Goal: Transaction & Acquisition: Purchase product/service

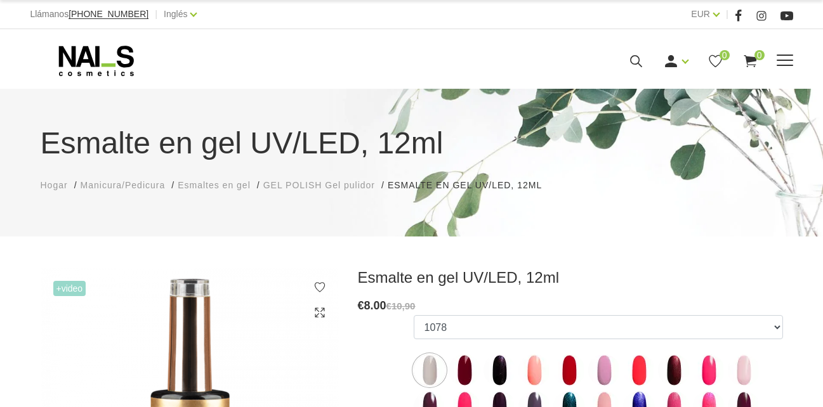
click at [632, 62] on icon at bounding box center [636, 61] width 16 height 16
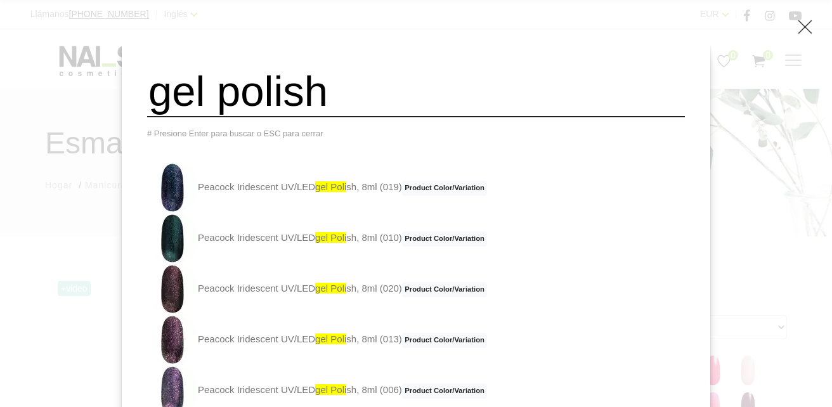
type input "gel polish"
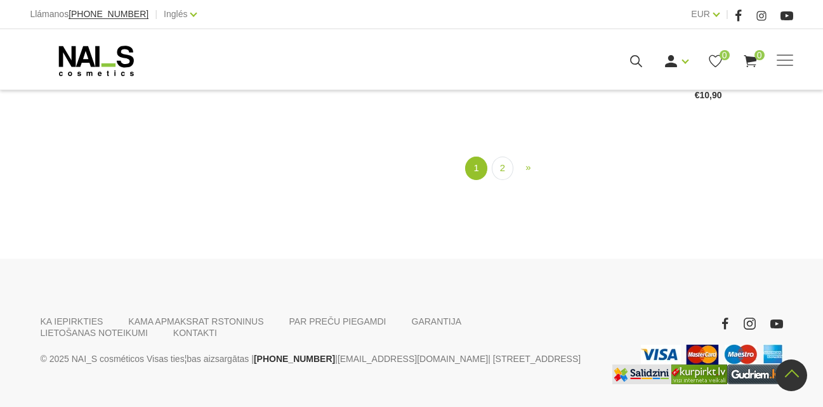
scroll to position [1835, 0]
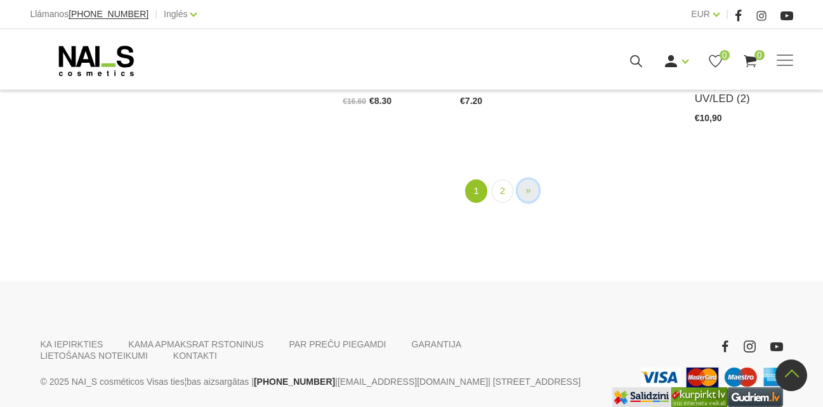
click at [527, 192] on span "»" at bounding box center [527, 190] width 5 height 11
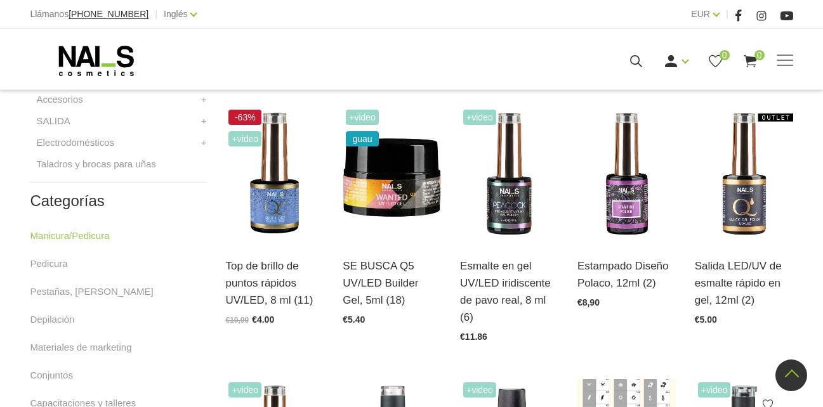
scroll to position [465, 0]
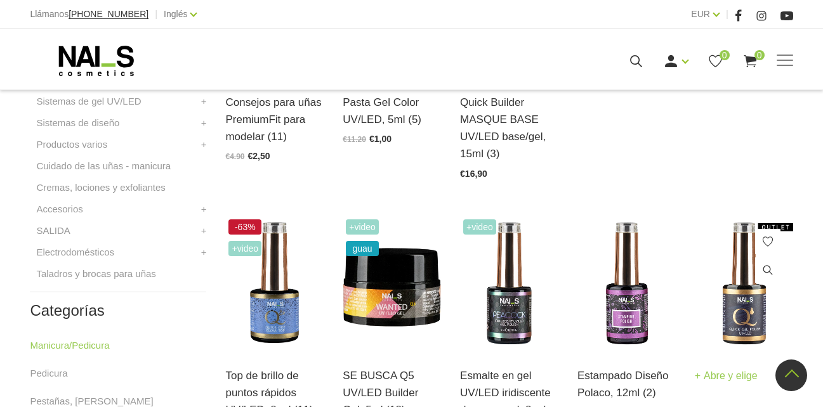
click at [763, 301] on img at bounding box center [744, 283] width 98 height 135
click at [751, 314] on img at bounding box center [744, 283] width 98 height 135
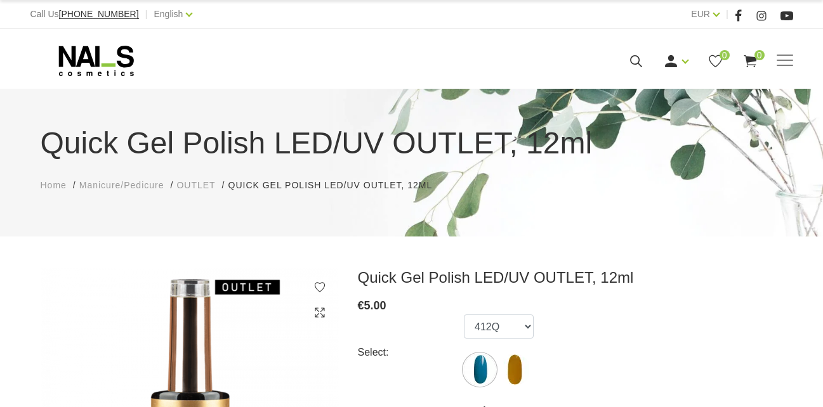
click at [754, 294] on div "Quick Gel Polish LED/UV OUTLET, 12ml € 5.00 Select: 412Q 594Q Quantity: 1 Add t…" at bounding box center [570, 413] width 425 height 291
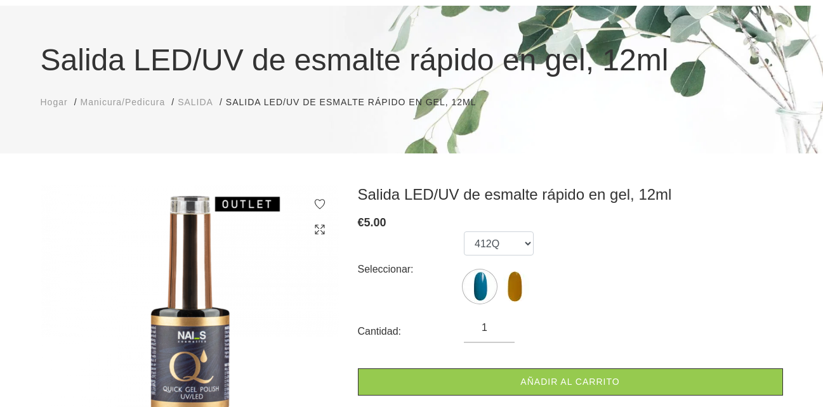
scroll to position [190, 0]
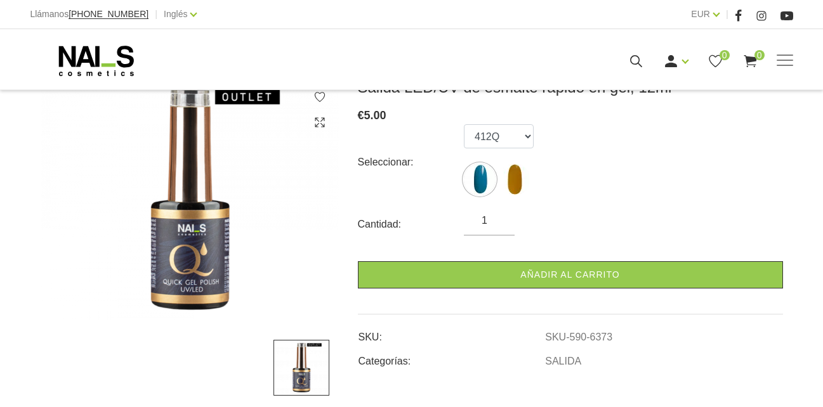
click at [164, 228] on img at bounding box center [190, 199] width 298 height 243
click at [194, 227] on img at bounding box center [190, 199] width 298 height 243
click at [180, 165] on img at bounding box center [190, 199] width 298 height 243
click at [325, 124] on icon at bounding box center [319, 122] width 13 height 13
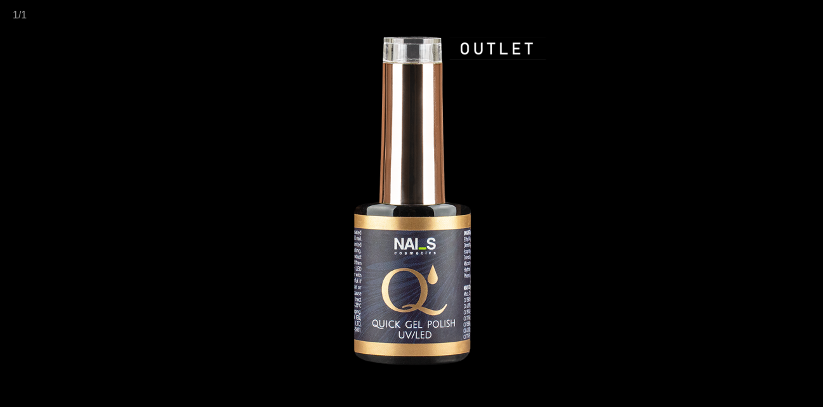
click at [164, 57] on div at bounding box center [411, 203] width 823 height 407
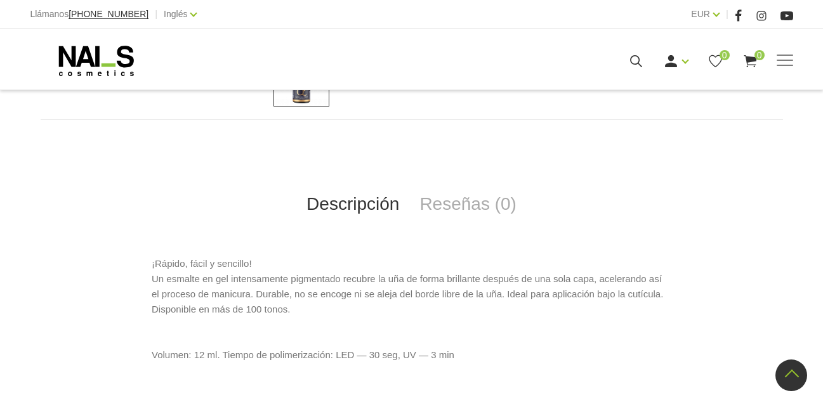
scroll to position [571, 0]
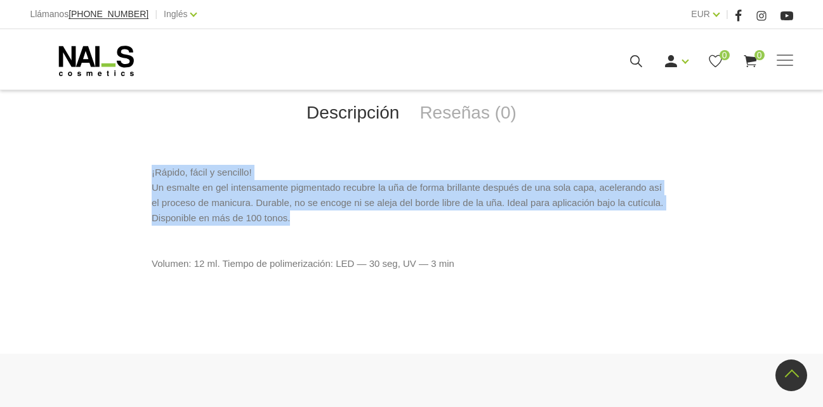
drag, startPoint x: 250, startPoint y: 214, endPoint x: 126, endPoint y: 143, distance: 142.7
click at [126, 143] on div "Descripción Reseñas (0) ¡Rápido, fácil y sencillo! Un esmalte en gel intensamen…" at bounding box center [412, 159] width 742 height 263
copy p "¡Rápido, fácil y sencillo! Un esmalte en gel intensamente pigmentado recubre la…"
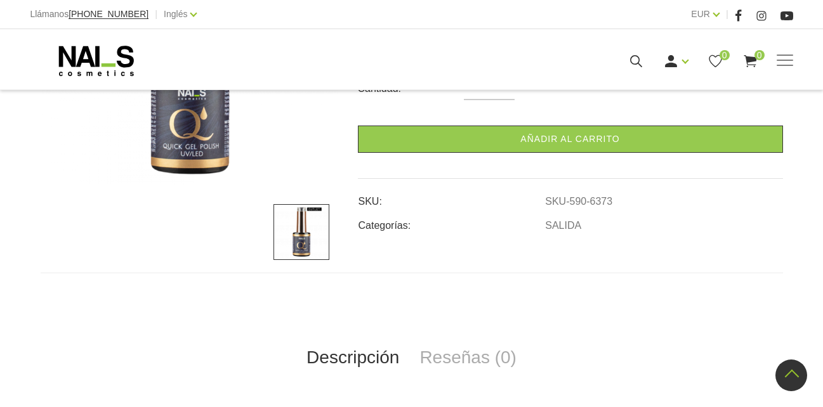
scroll to position [0, 0]
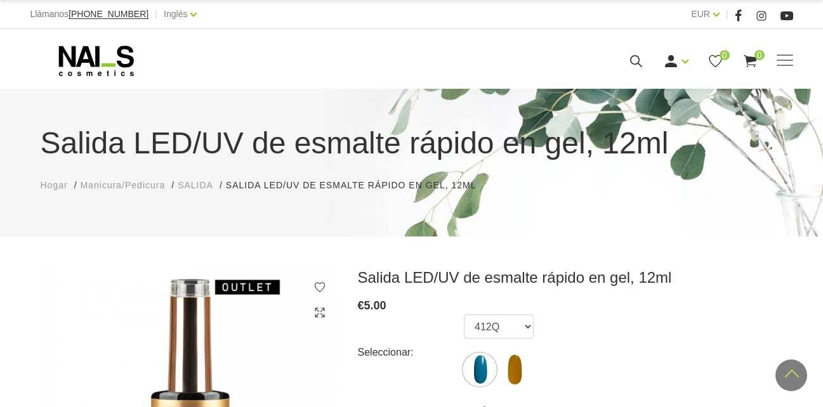
copy p "¡Rápido, fácil y sencillo! Un esmalte en gel intensamente pigmentado recubre la…"
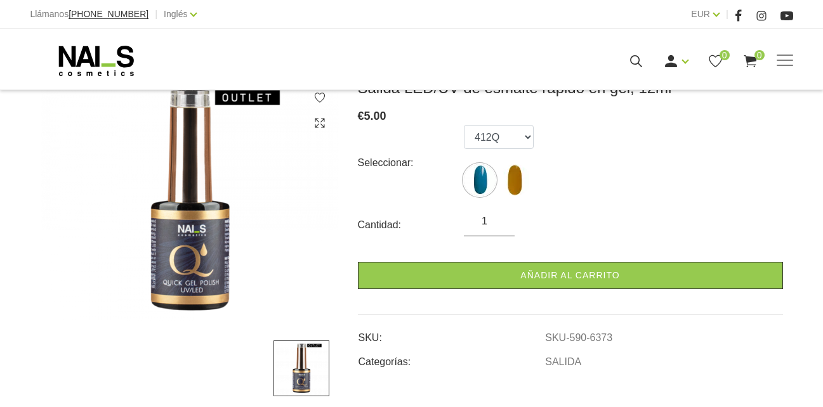
scroll to position [190, 0]
